Goal: Task Accomplishment & Management: Manage account settings

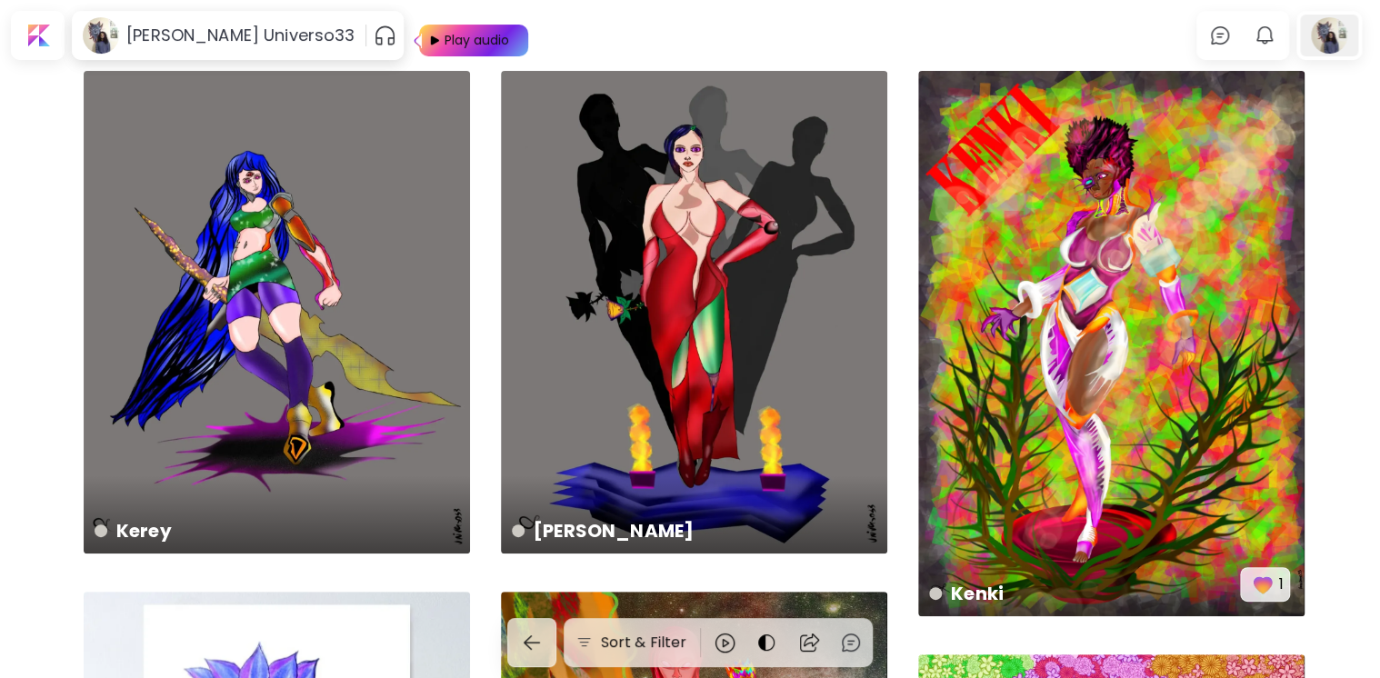
click at [1338, 27] on div at bounding box center [1329, 36] width 58 height 42
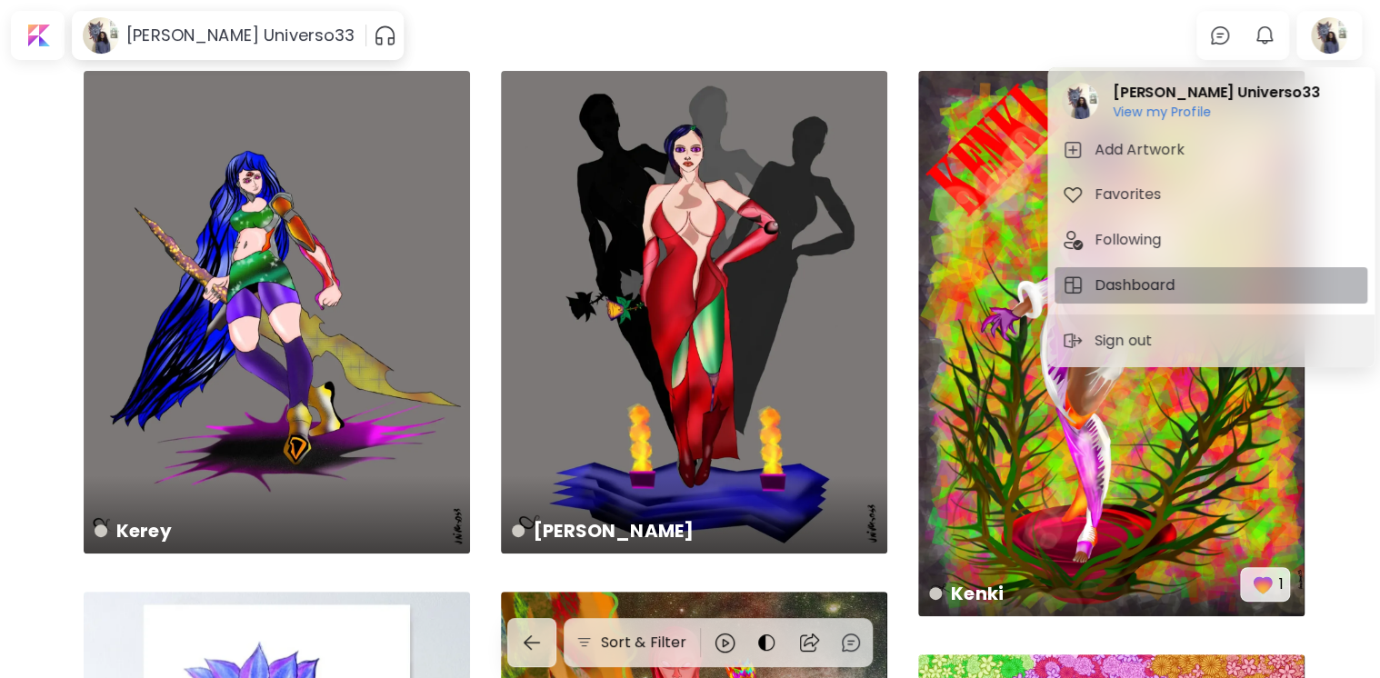
click at [1128, 282] on h5 "Dashboard" at bounding box center [1137, 286] width 85 height 22
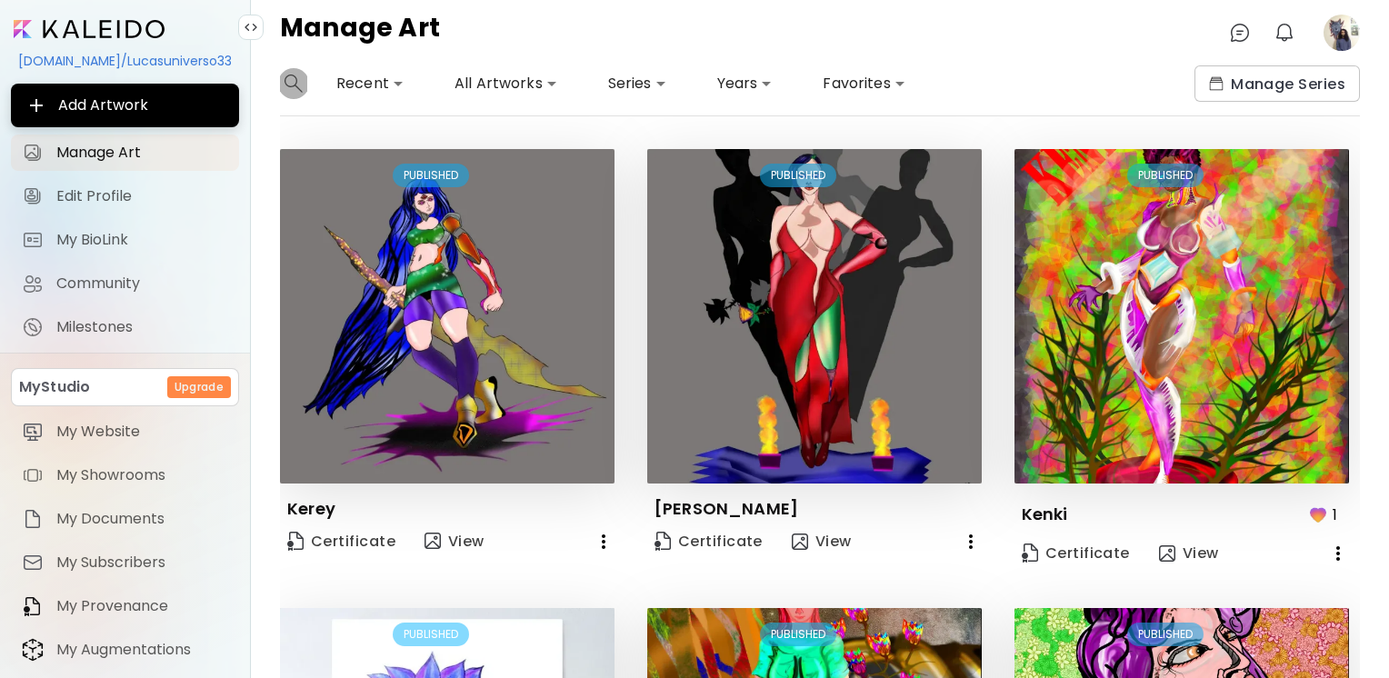
click at [290, 83] on img "button" at bounding box center [294, 84] width 18 height 18
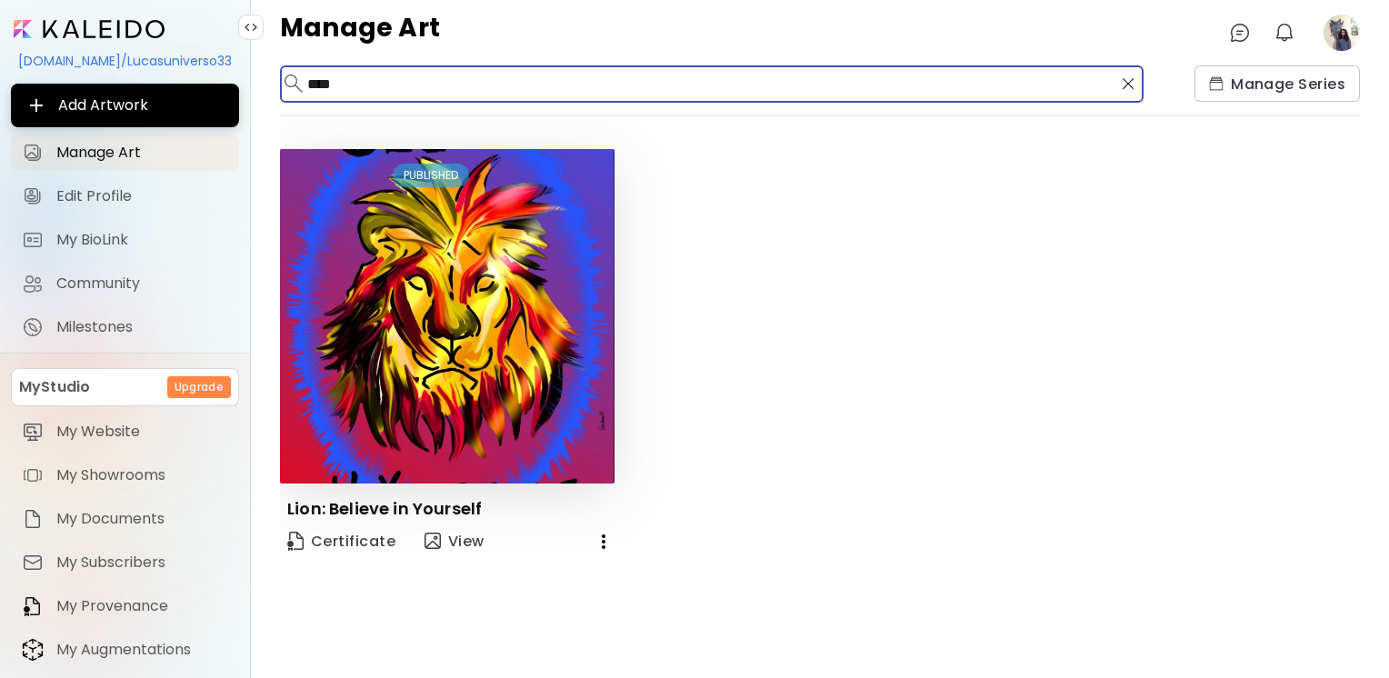
click at [376, 82] on input "***" at bounding box center [710, 83] width 806 height 17
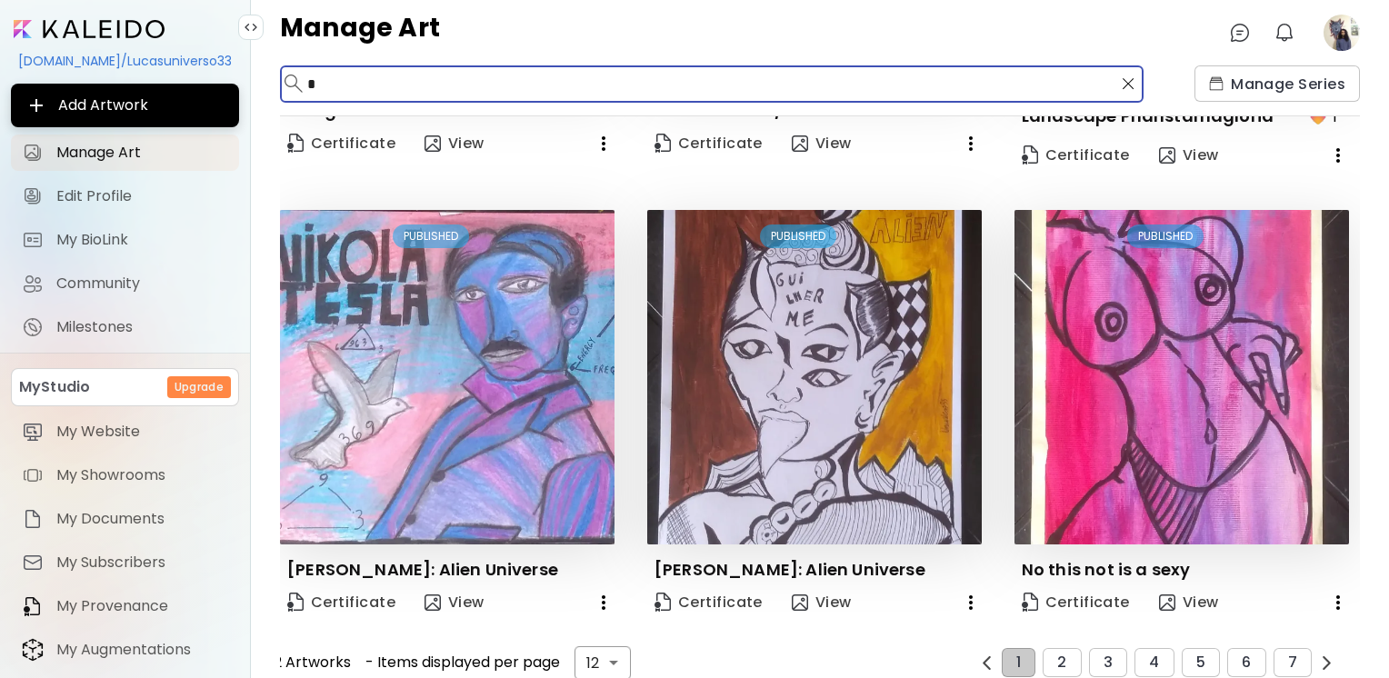
scroll to position [1324, 0]
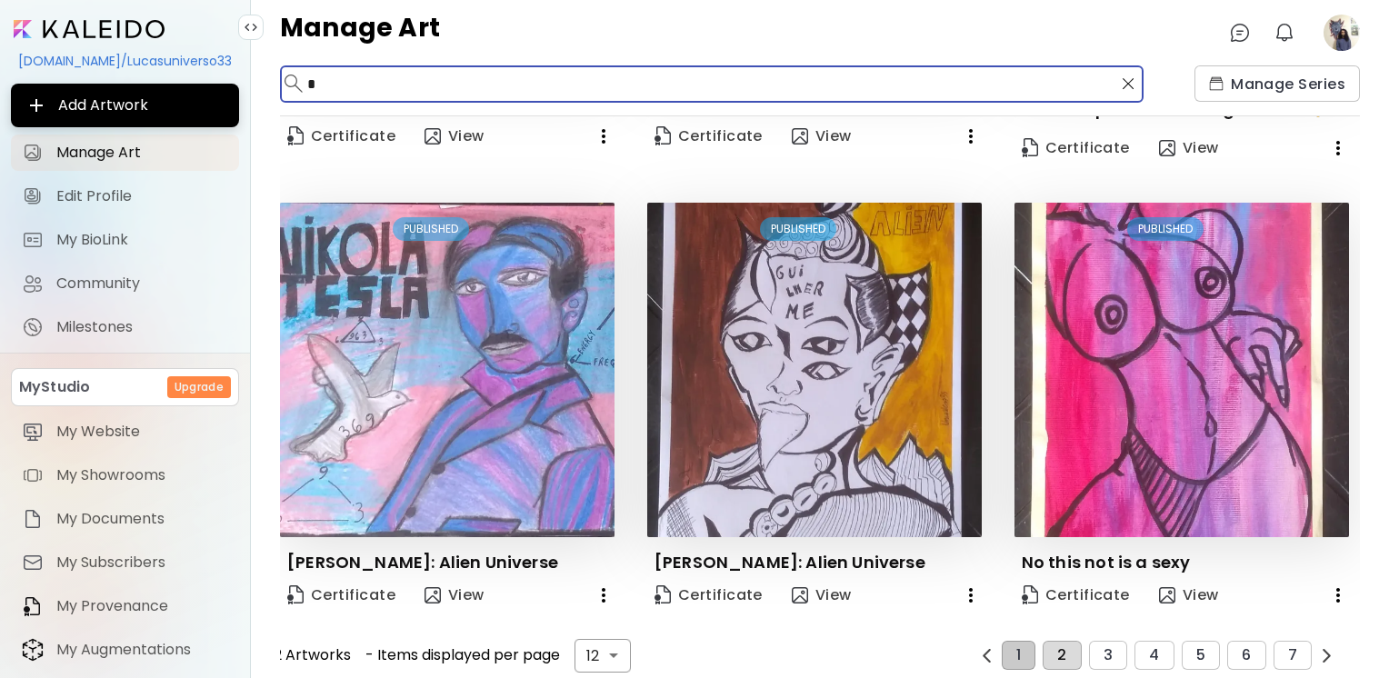
type input "*"
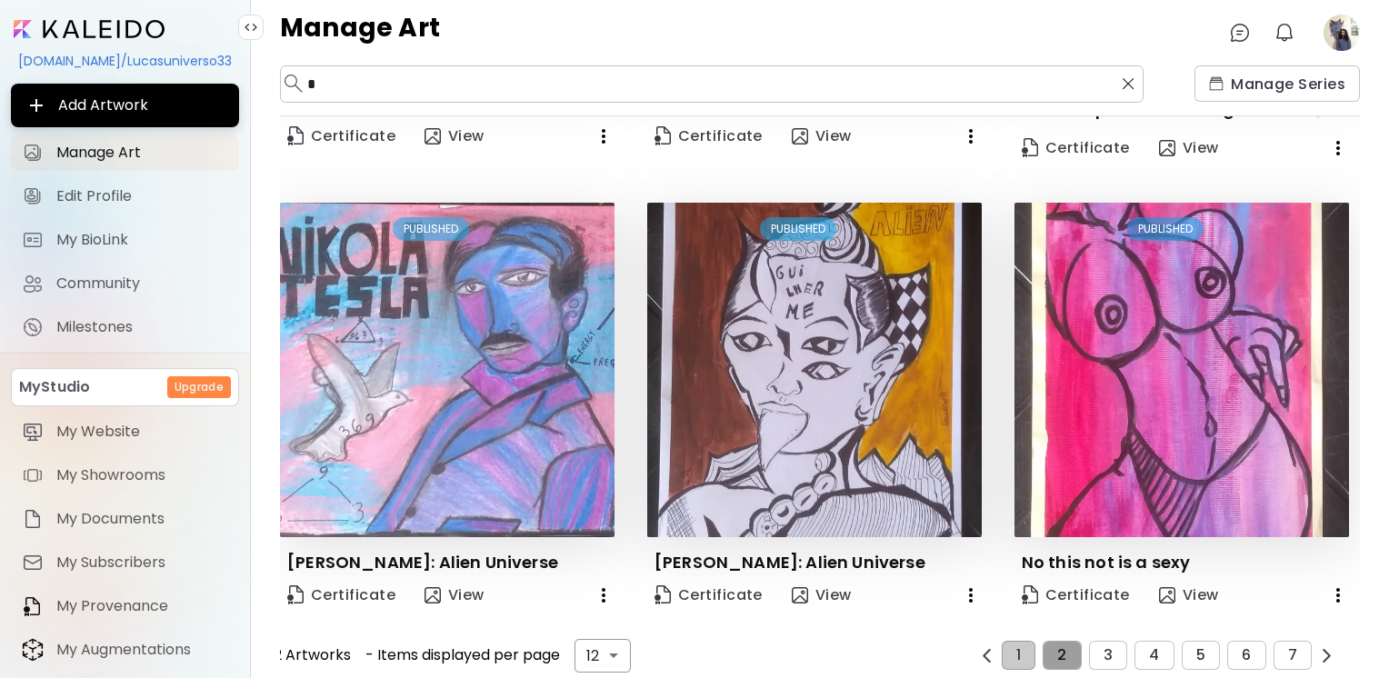
click at [1062, 646] on button "2" at bounding box center [1062, 655] width 38 height 29
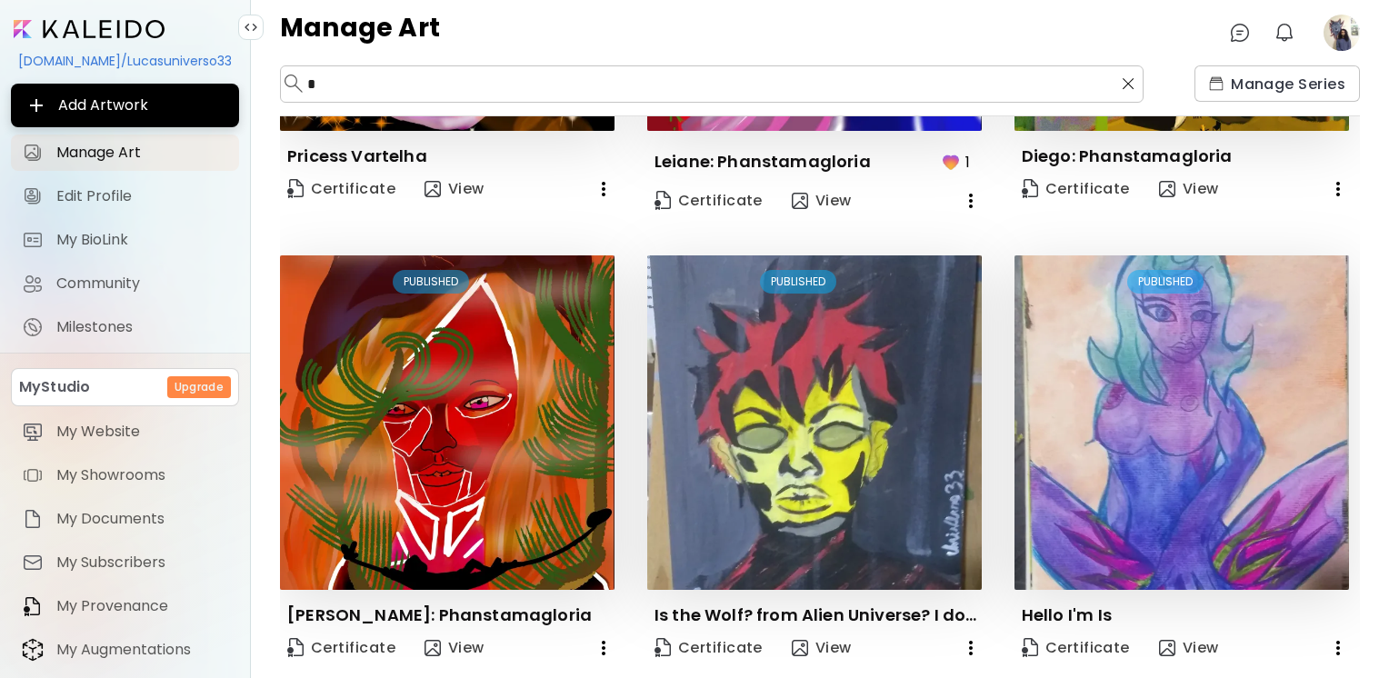
scroll to position [1302, 0]
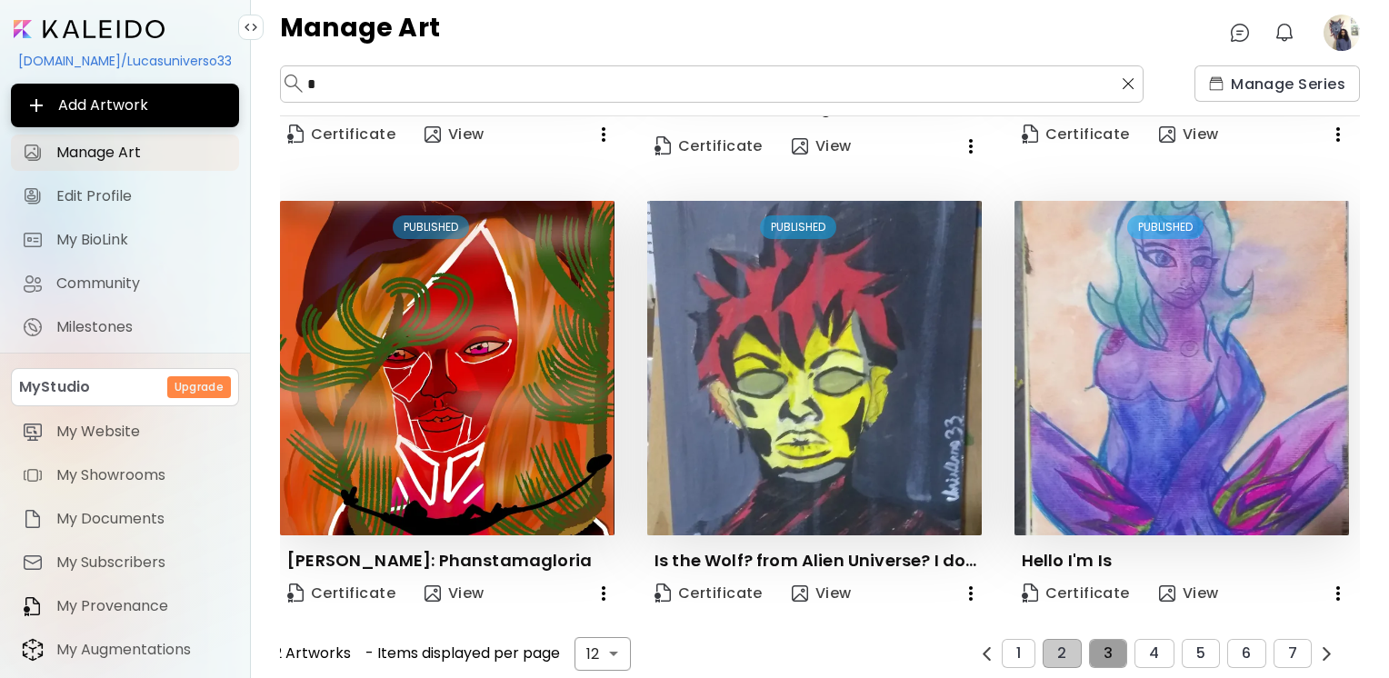
click at [1115, 647] on button "3" at bounding box center [1108, 653] width 38 height 29
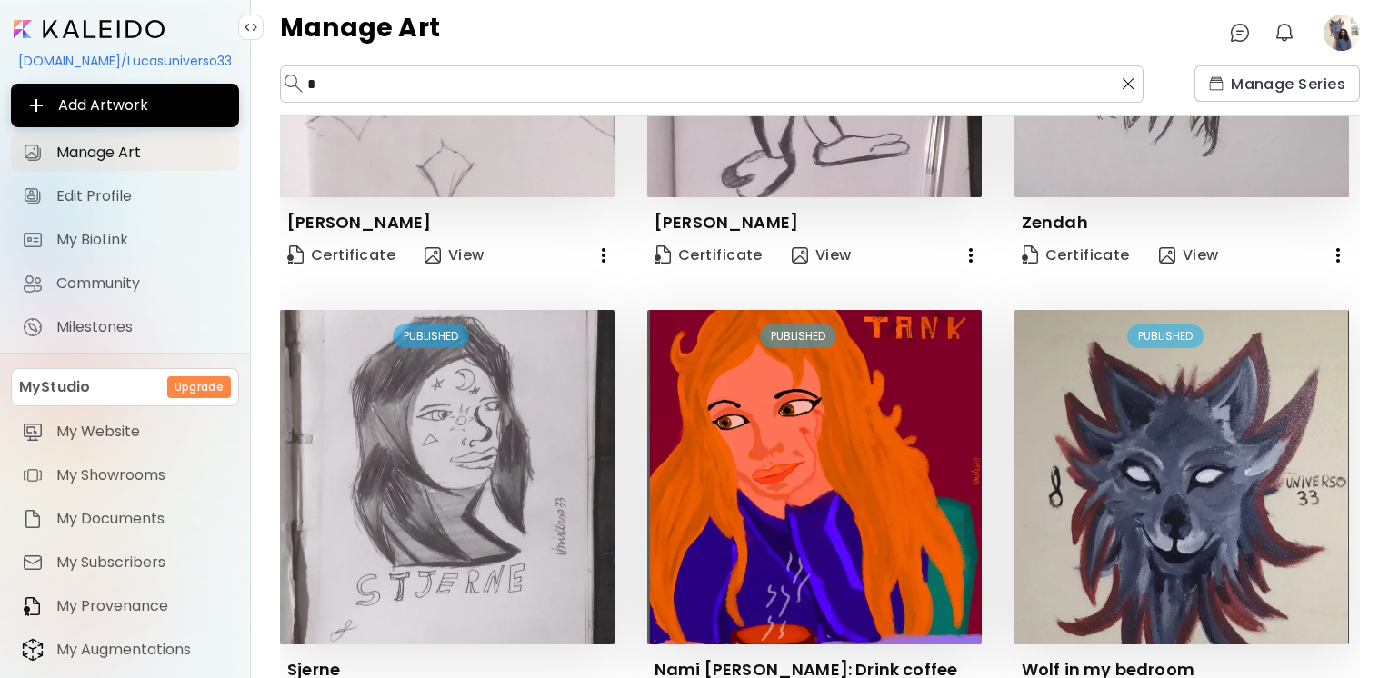
scroll to position [1218, 0]
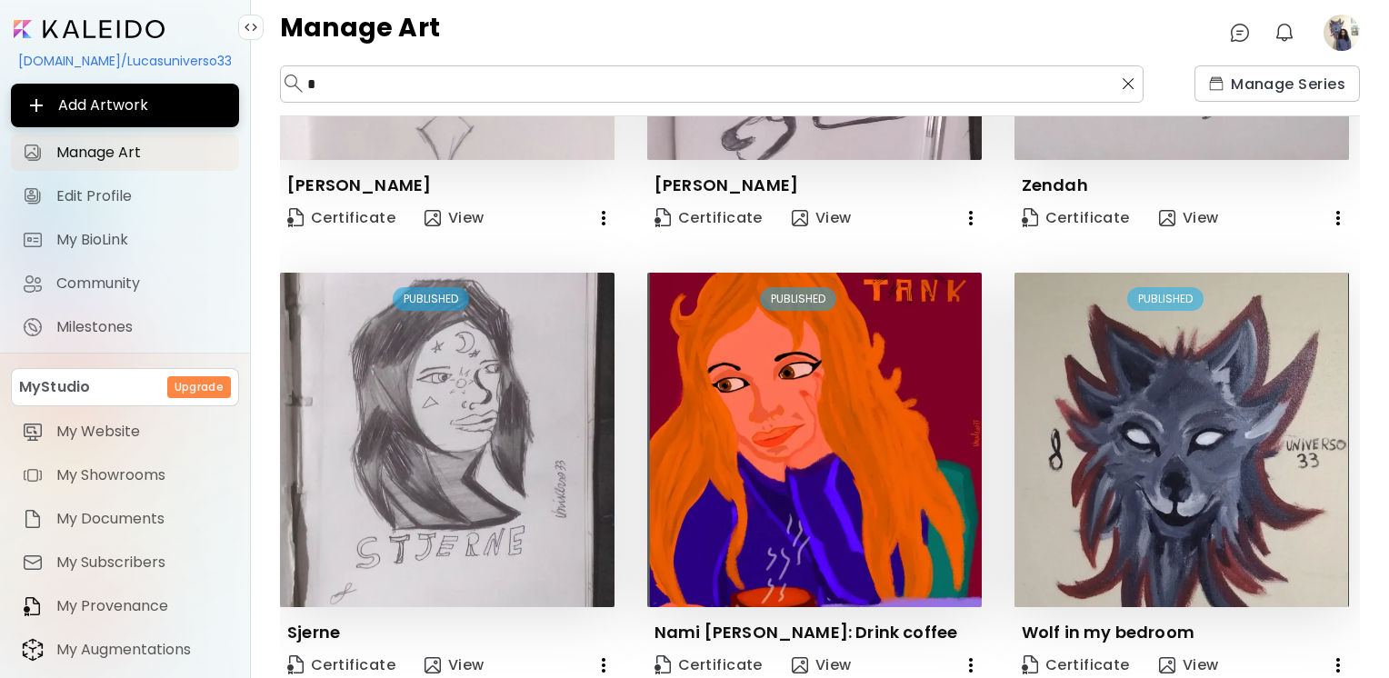
click at [1357, 533] on div "* ​ Manage Series Edit PUBLISHED Fairies drink coffee? Certificate View Edit PU…" at bounding box center [820, 371] width 1138 height 613
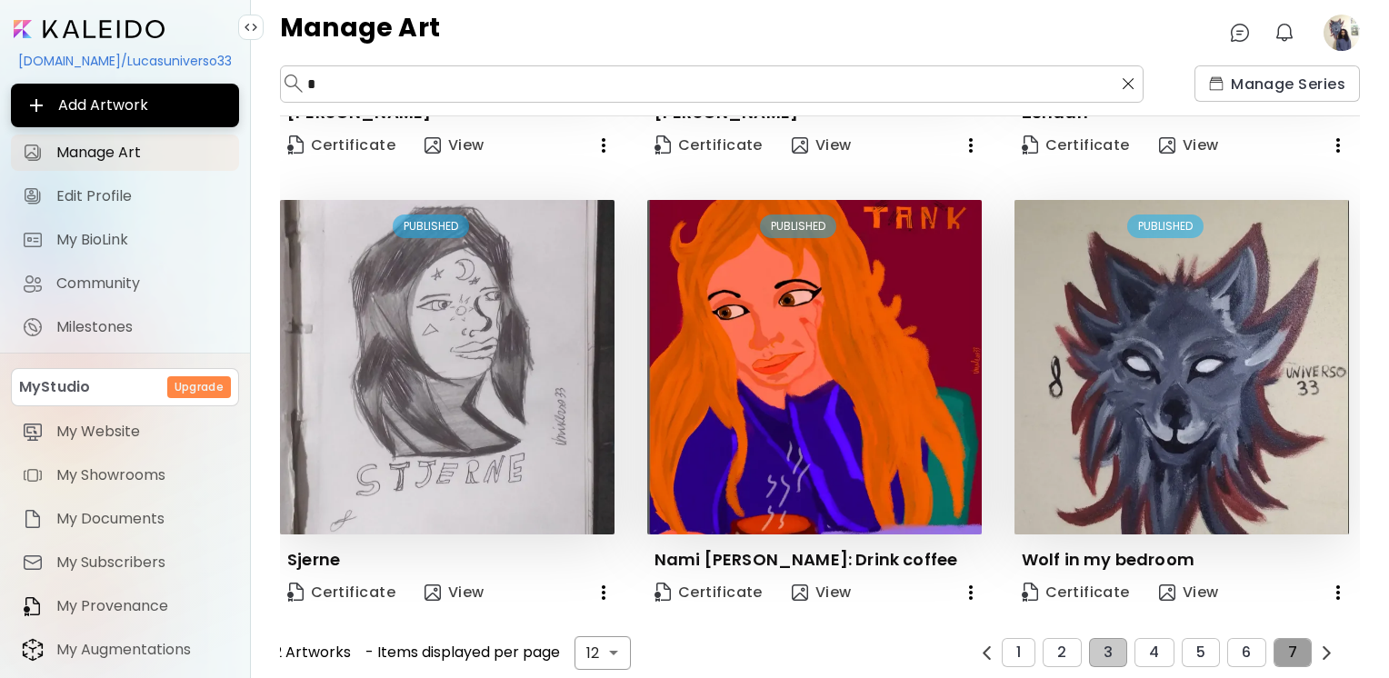
click at [1292, 650] on button "7" at bounding box center [1293, 652] width 38 height 29
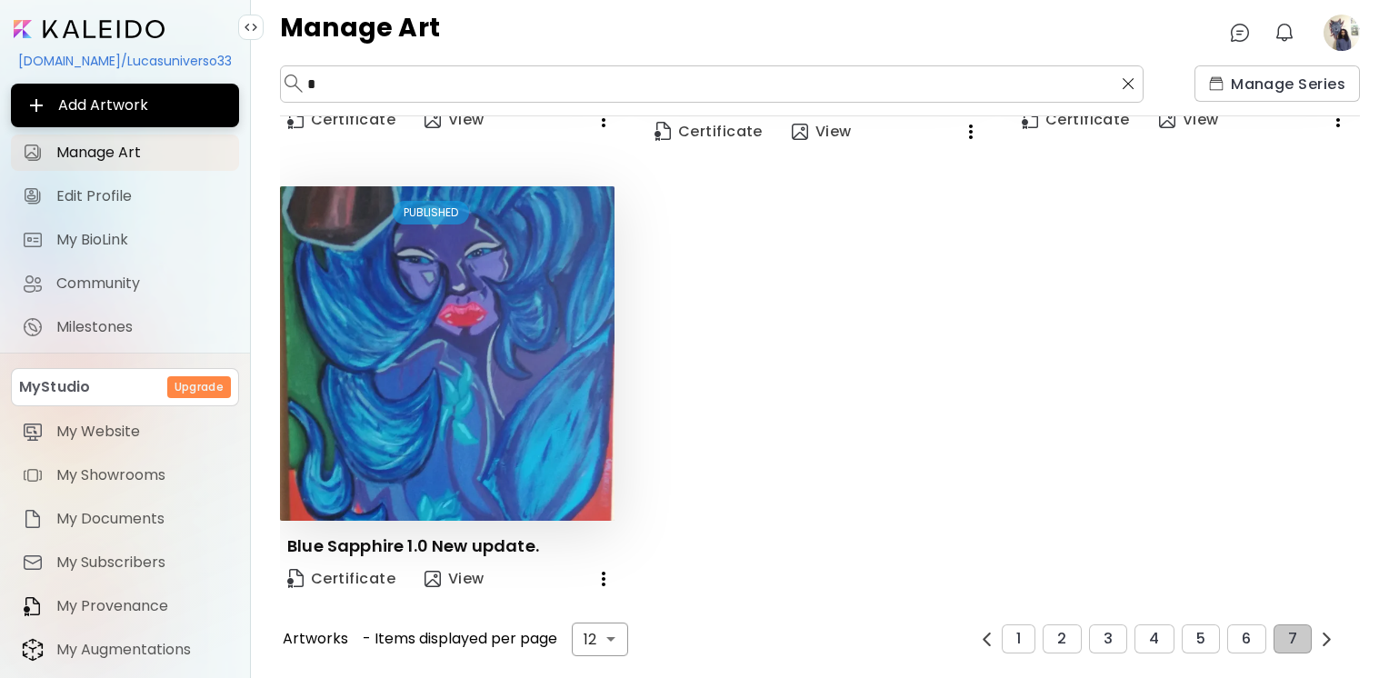
scroll to position [414, 0]
